Goal: Information Seeking & Learning: Find specific fact

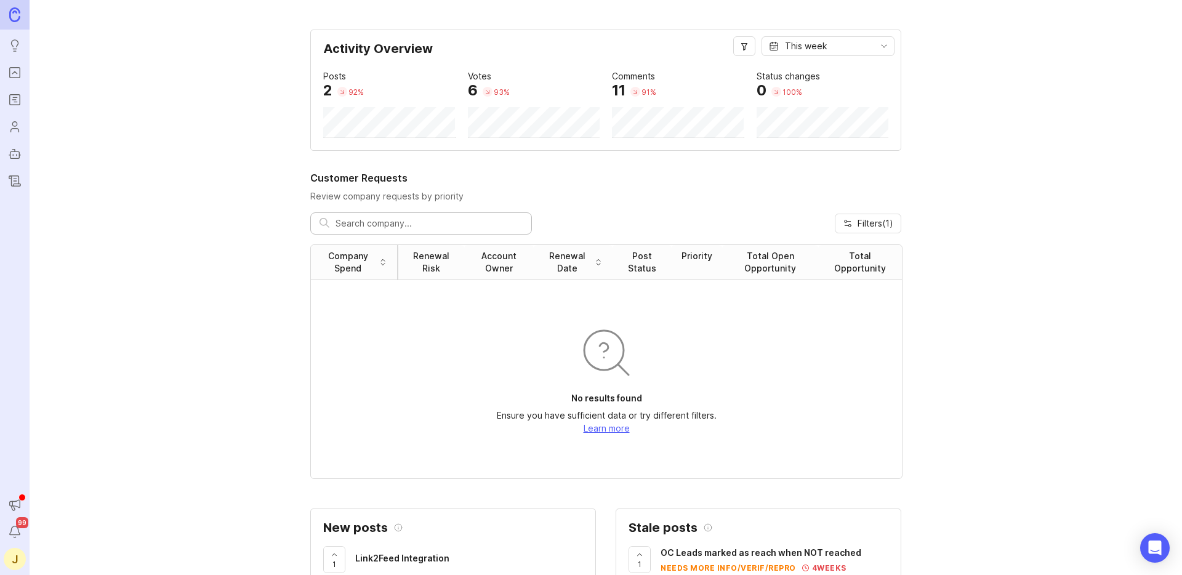
click at [16, 72] on icon "Portal" at bounding box center [15, 72] width 14 height 15
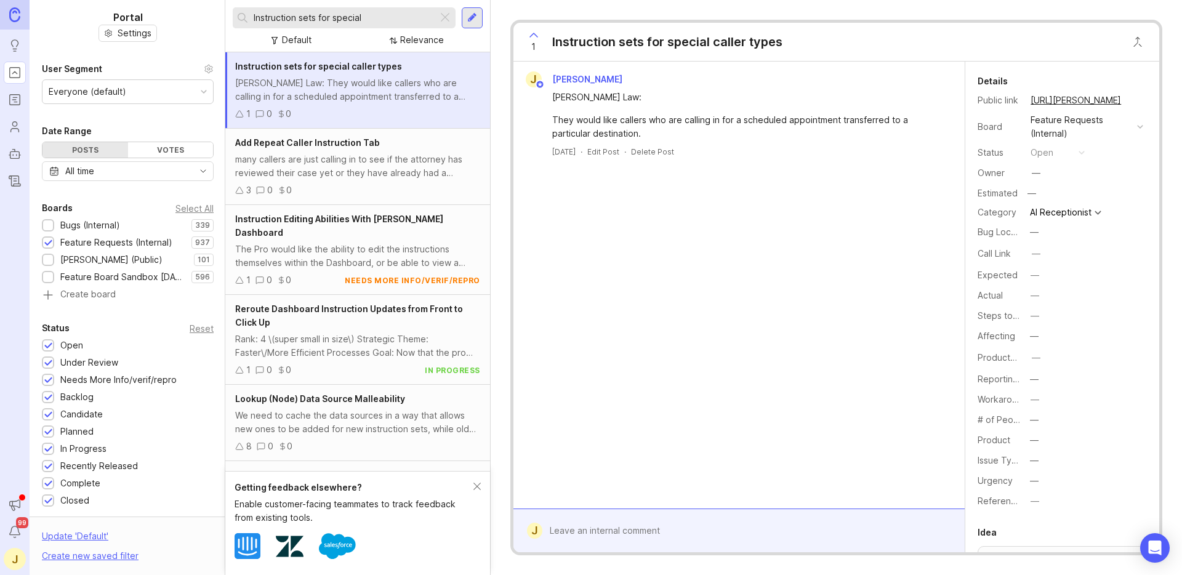
click at [49, 222] on div at bounding box center [48, 226] width 8 height 9
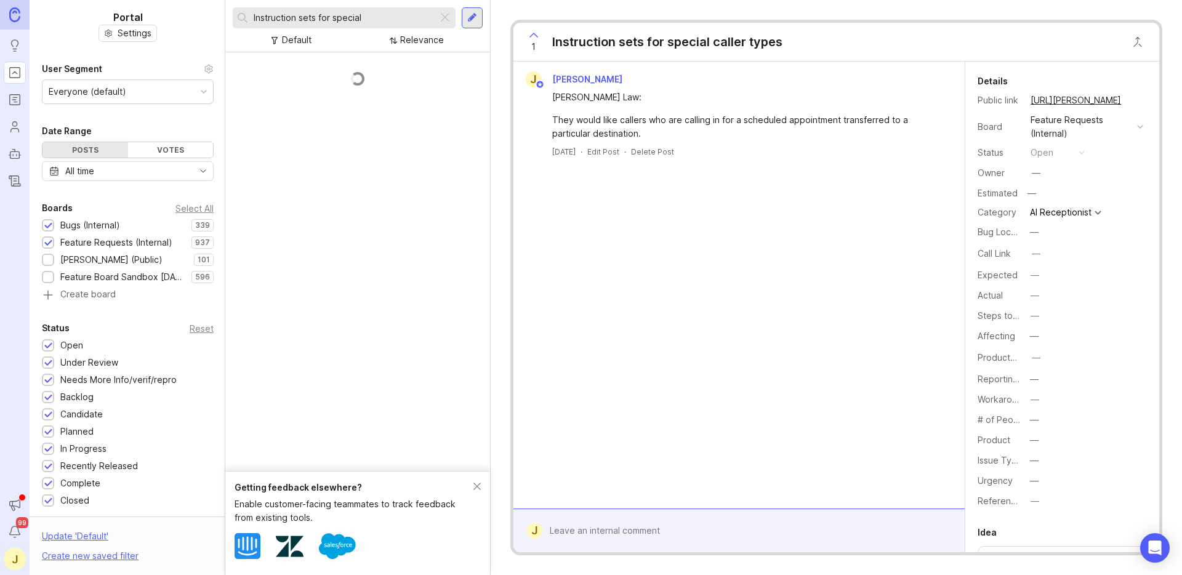
click at [53, 264] on div at bounding box center [48, 260] width 12 height 12
click at [47, 280] on div at bounding box center [48, 277] width 8 height 9
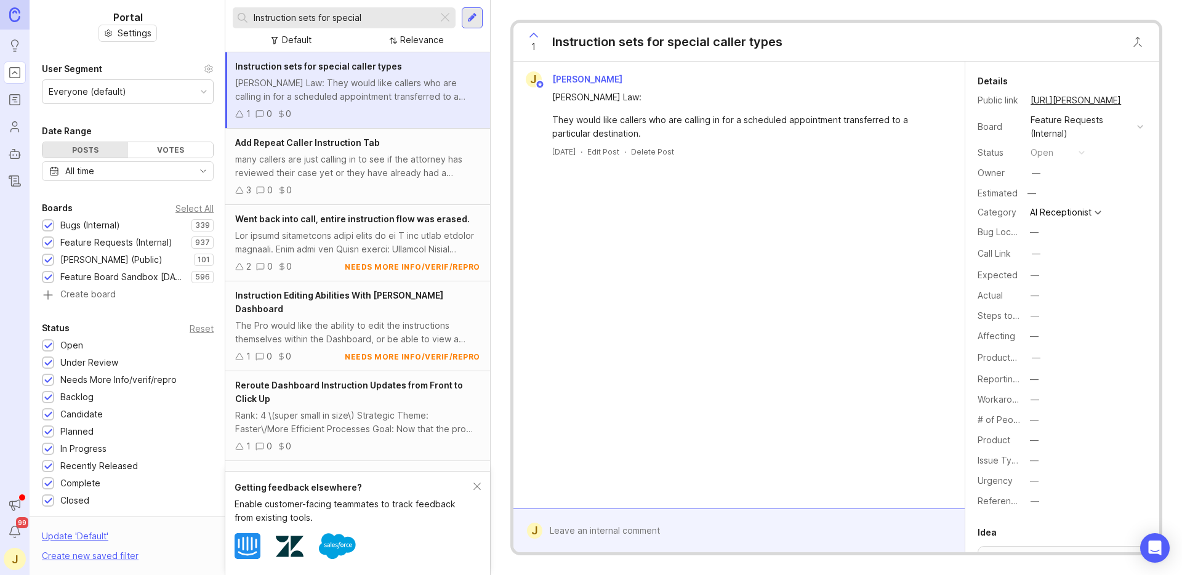
click at [442, 20] on div at bounding box center [445, 18] width 15 height 16
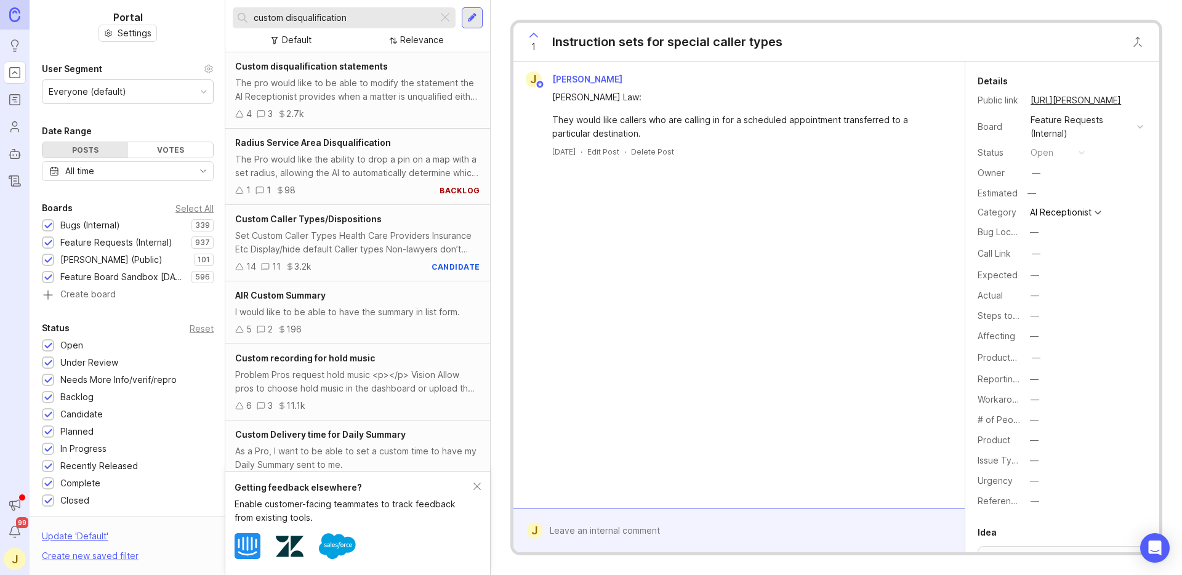
type input "custom disqualification"
click at [332, 65] on span "Custom disqualification statements" at bounding box center [311, 66] width 153 height 10
